Goal: Navigation & Orientation: Go to known website

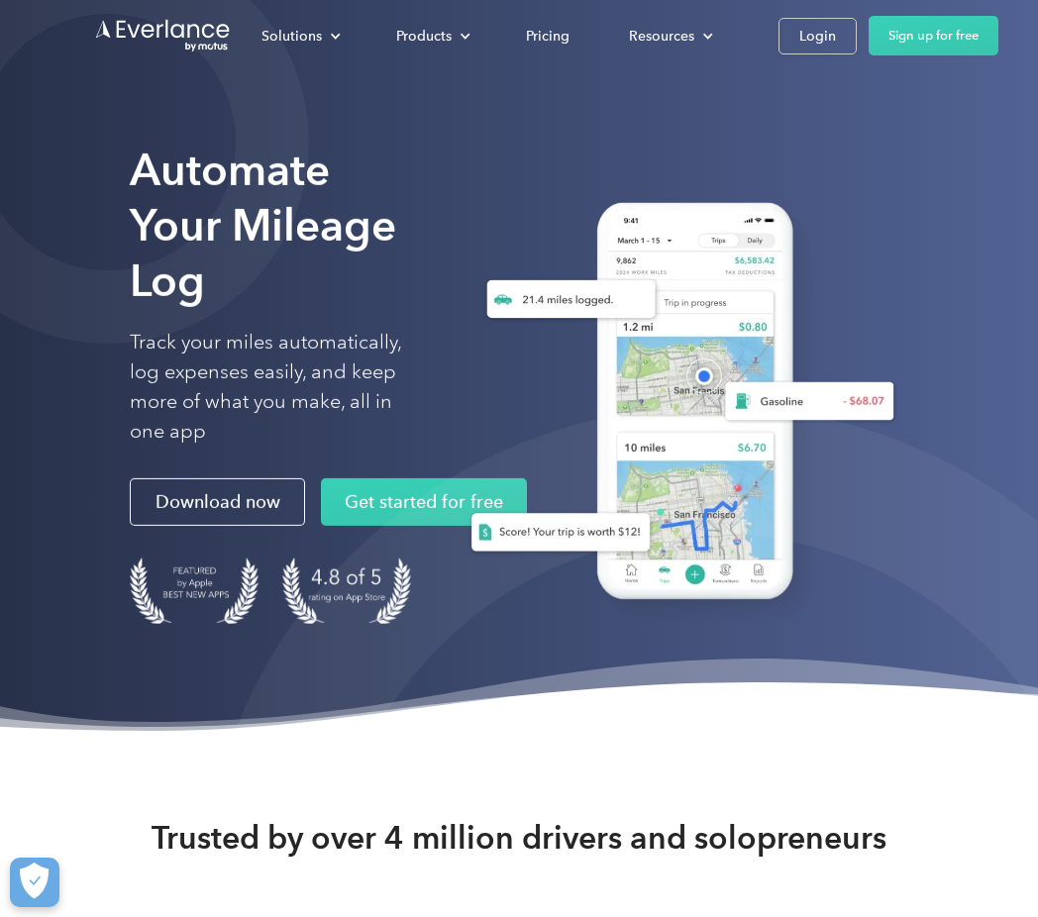
drag, startPoint x: 799, startPoint y: 41, endPoint x: 758, endPoint y: 72, distance: 52.3
click at [799, 41] on div "Login" at bounding box center [817, 36] width 37 height 25
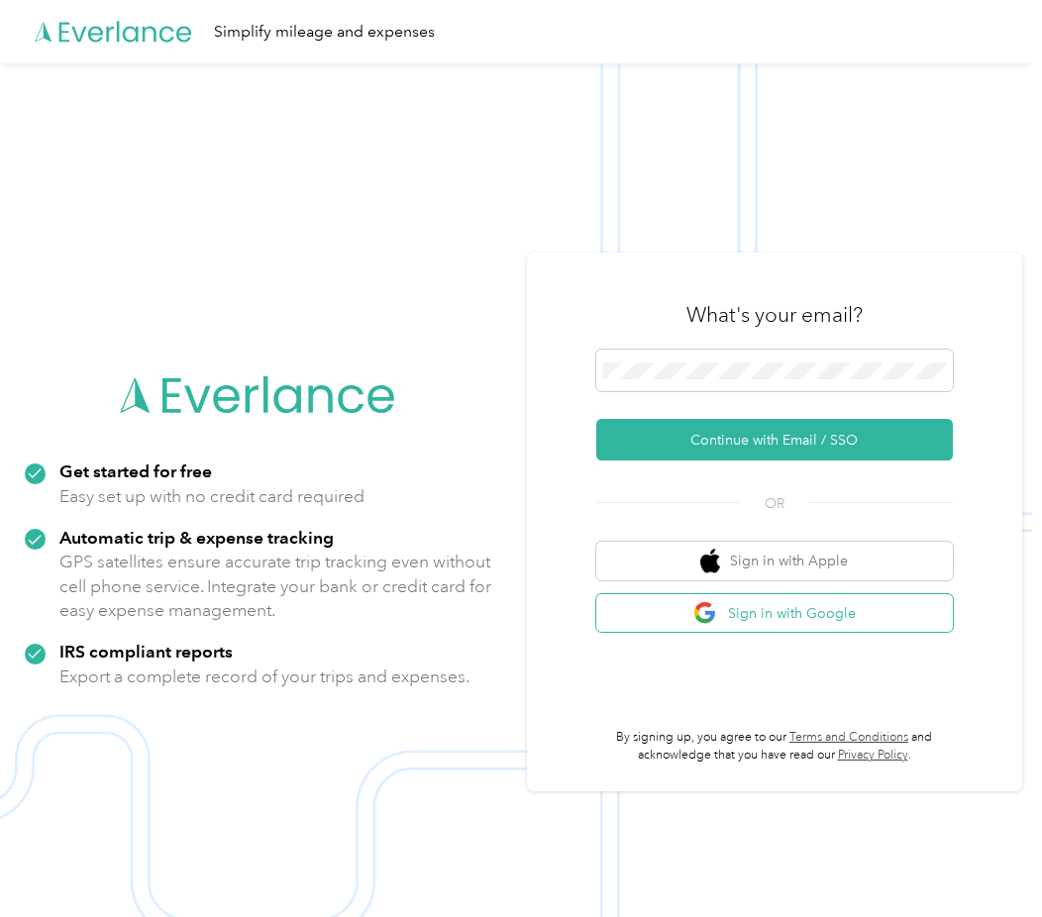
click at [808, 627] on button "Sign in with Google" at bounding box center [774, 613] width 357 height 39
